Goal: Understand process/instructions: Learn how to perform a task or action

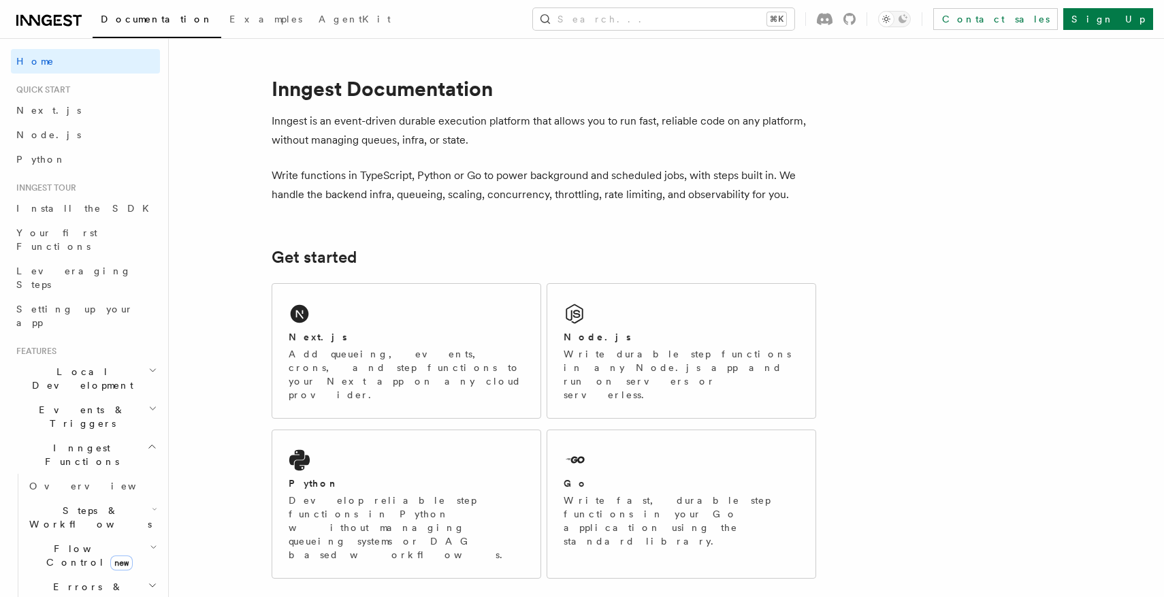
click at [748, 173] on p "Write functions in TypeScript, Python or Go to power background and scheduled j…" at bounding box center [544, 185] width 545 height 38
click at [481, 339] on div "Next.js" at bounding box center [407, 337] width 236 height 14
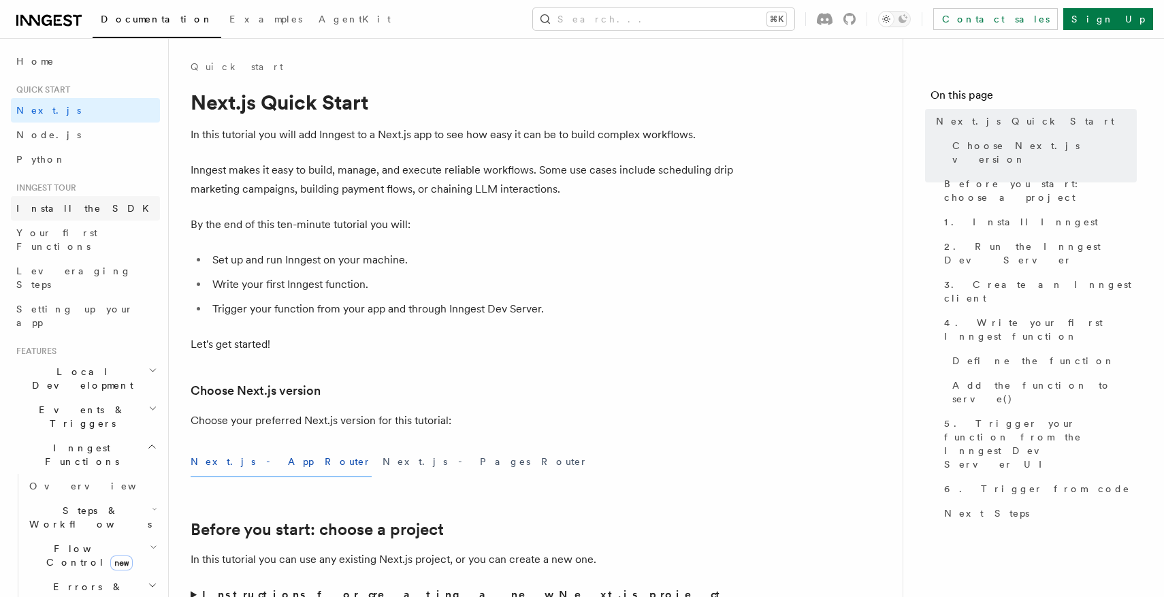
click at [50, 200] on link "Install the SDK" at bounding box center [85, 208] width 149 height 25
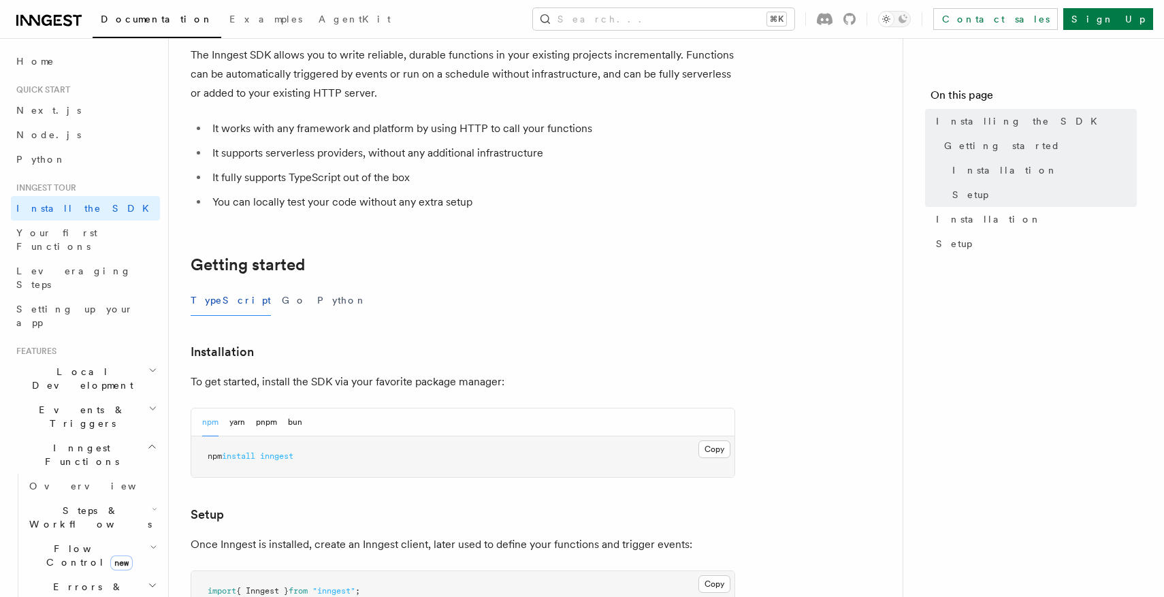
scroll to position [80, 0]
